Goal: Task Accomplishment & Management: Use online tool/utility

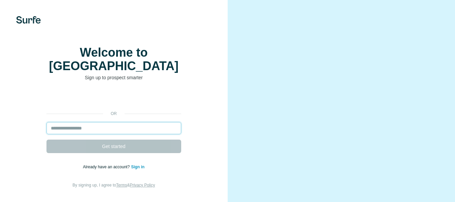
drag, startPoint x: 89, startPoint y: 128, endPoint x: 93, endPoint y: 131, distance: 4.8
click at [89, 128] on input "email" at bounding box center [113, 128] width 135 height 12
click at [173, 129] on input "email" at bounding box center [113, 128] width 135 height 12
click at [140, 164] on link "Sign in" at bounding box center [137, 166] width 13 height 5
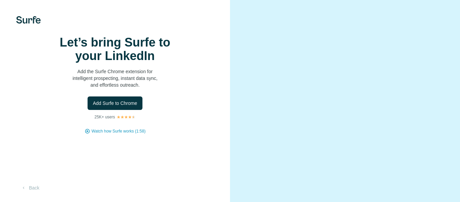
drag, startPoint x: 214, startPoint y: 0, endPoint x: 290, endPoint y: 43, distance: 87.8
click at [290, 53] on video at bounding box center [345, 101] width 192 height 96
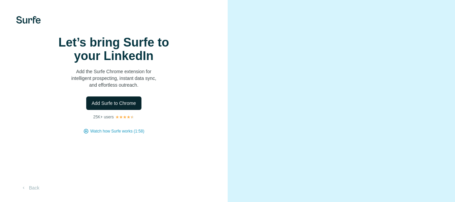
click at [115, 106] on span "Add Surfe to Chrome" at bounding box center [114, 103] width 44 height 7
